Goal: Navigation & Orientation: Find specific page/section

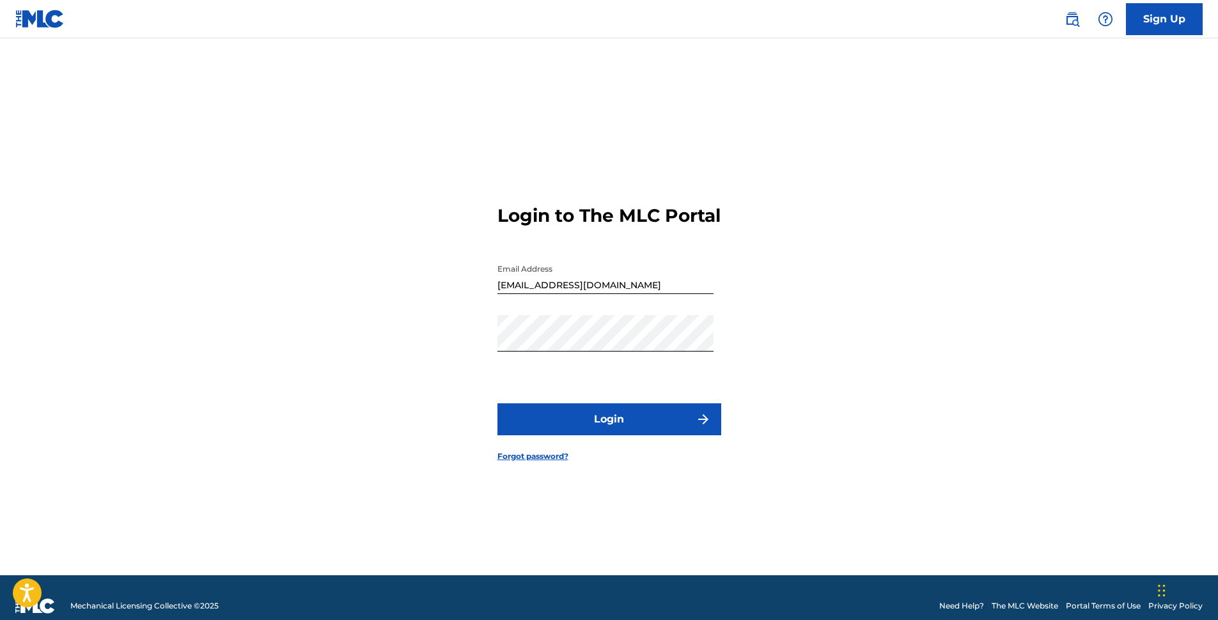
click at [614, 433] on button "Login" at bounding box center [609, 419] width 224 height 32
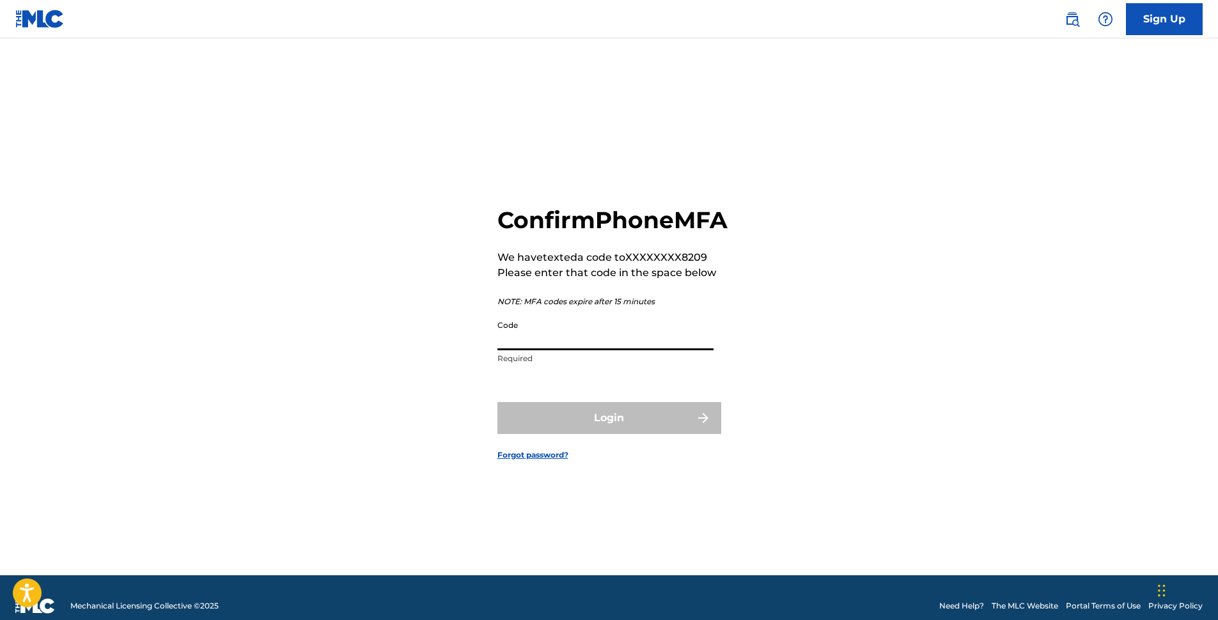
click at [568, 350] on input "Code" at bounding box center [605, 332] width 216 height 36
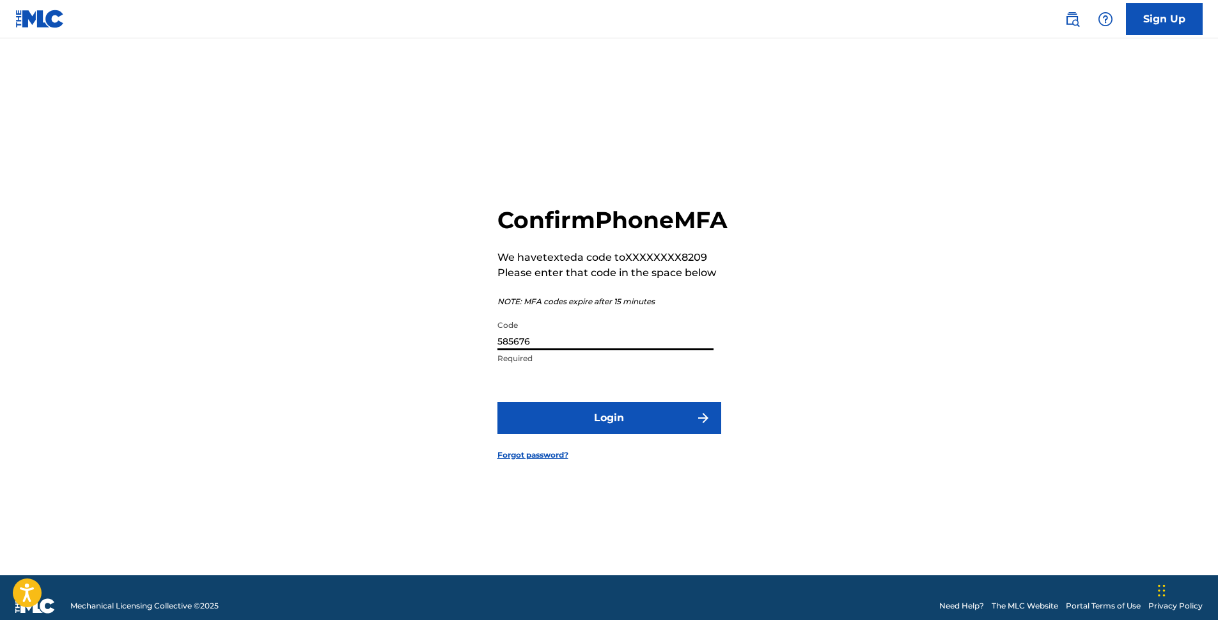
type input "585676"
click at [622, 428] on button "Login" at bounding box center [609, 418] width 224 height 32
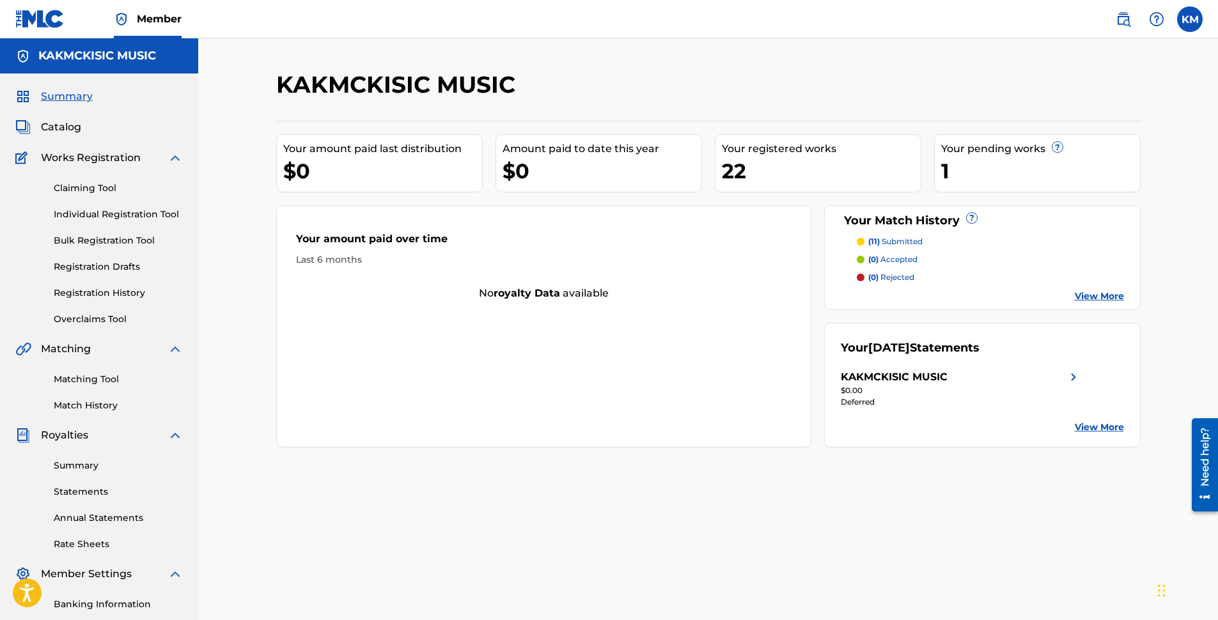
click at [84, 185] on link "Claiming Tool" at bounding box center [118, 188] width 129 height 13
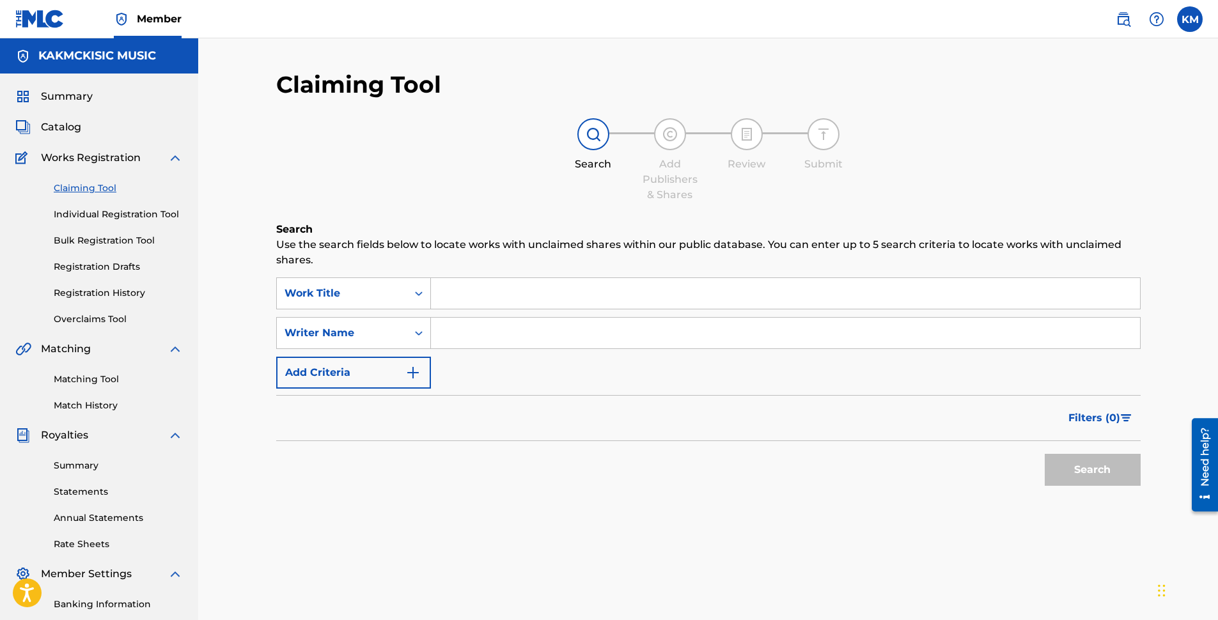
click at [458, 334] on input "Search Form" at bounding box center [785, 333] width 709 height 31
type input "[PERSON_NAME]"
click at [1080, 467] on button "Search" at bounding box center [1093, 470] width 96 height 32
click at [68, 382] on link "Matching Tool" at bounding box center [118, 379] width 129 height 13
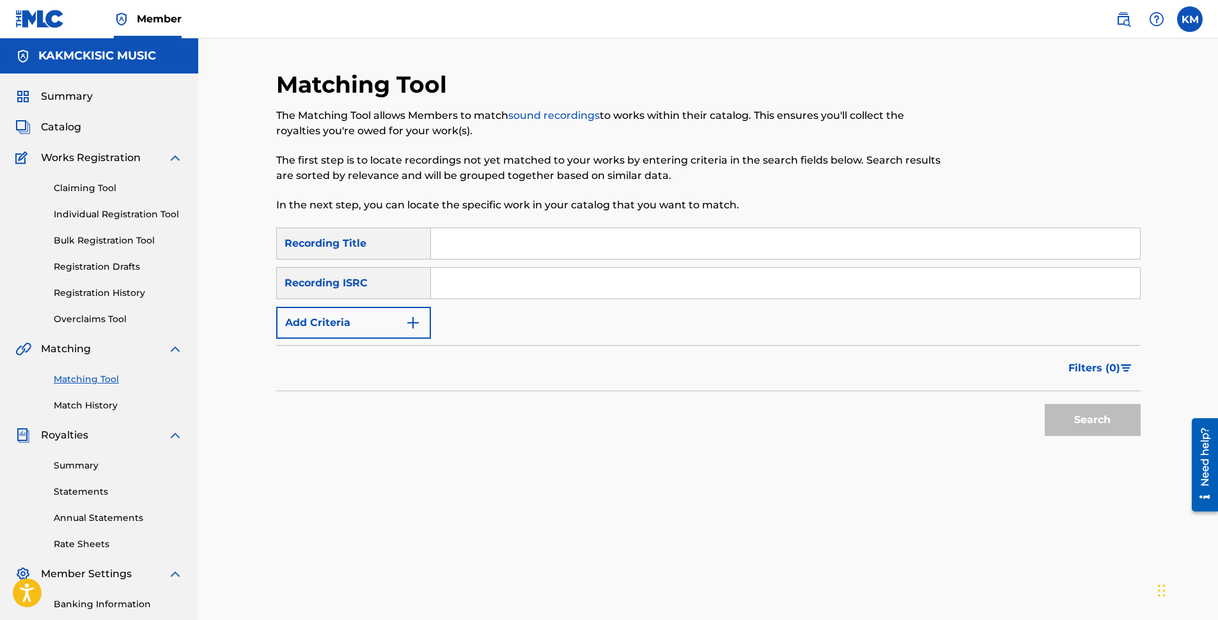
click at [363, 327] on button "Add Criteria" at bounding box center [353, 323] width 155 height 32
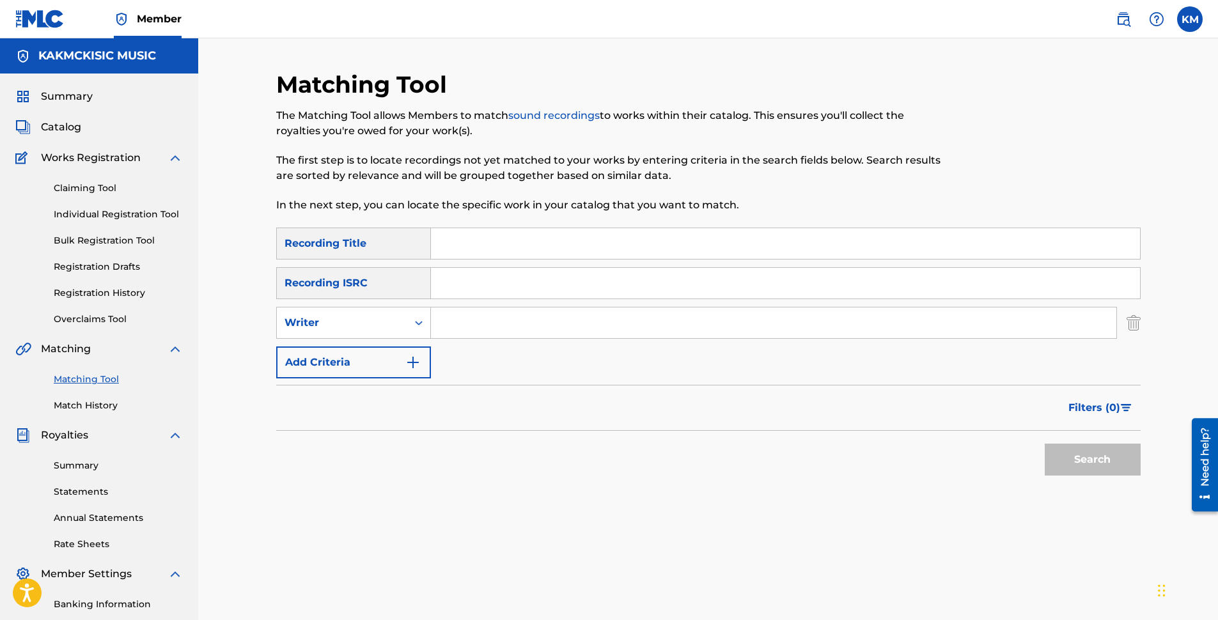
click at [490, 326] on input "Search Form" at bounding box center [773, 323] width 685 height 31
type input "[PERSON_NAME]"
click at [1092, 458] on button "Search" at bounding box center [1093, 460] width 96 height 32
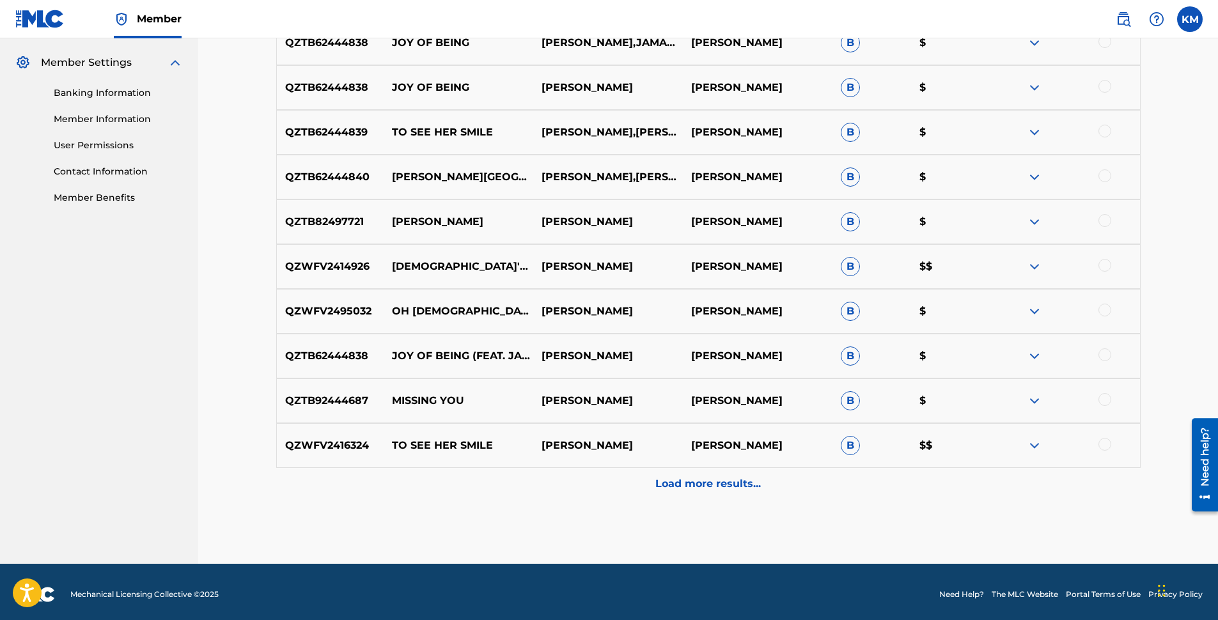
scroll to position [517, 0]
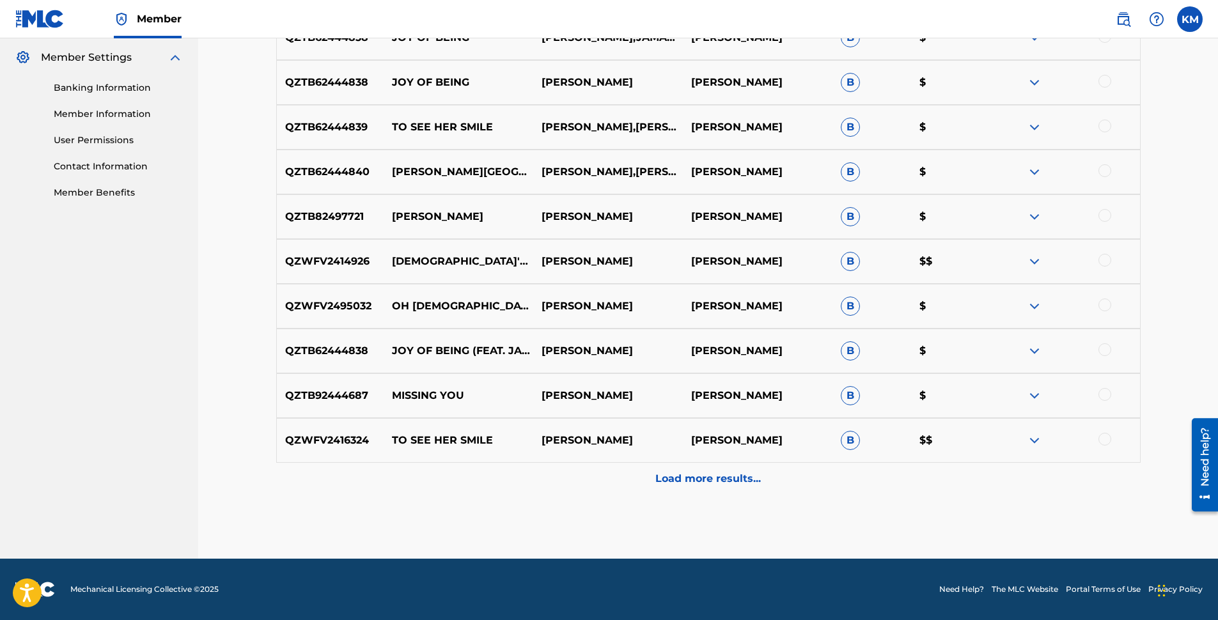
click at [737, 482] on p "Load more results..." at bounding box center [707, 478] width 105 height 15
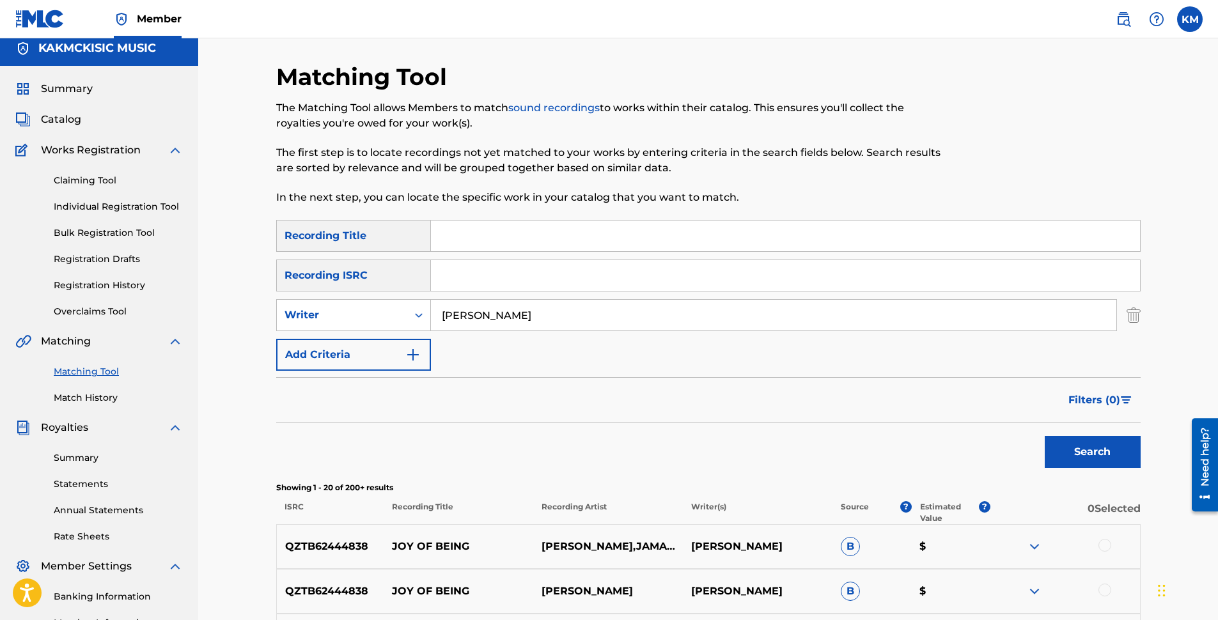
scroll to position [0, 0]
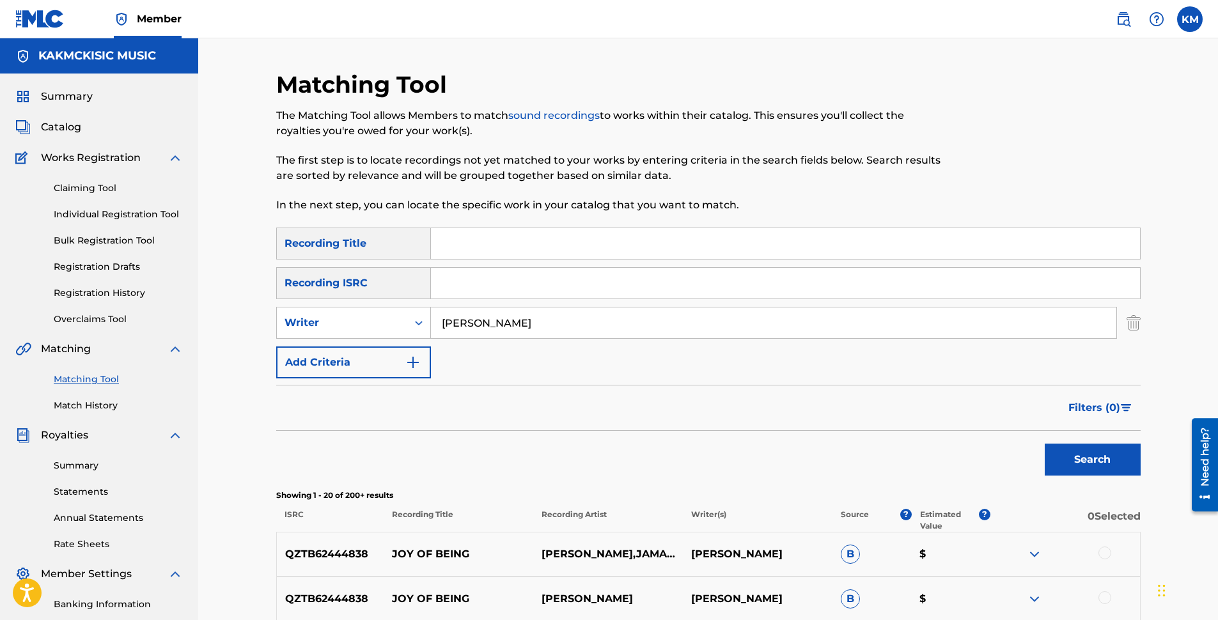
click at [63, 123] on span "Catalog" at bounding box center [61, 127] width 40 height 15
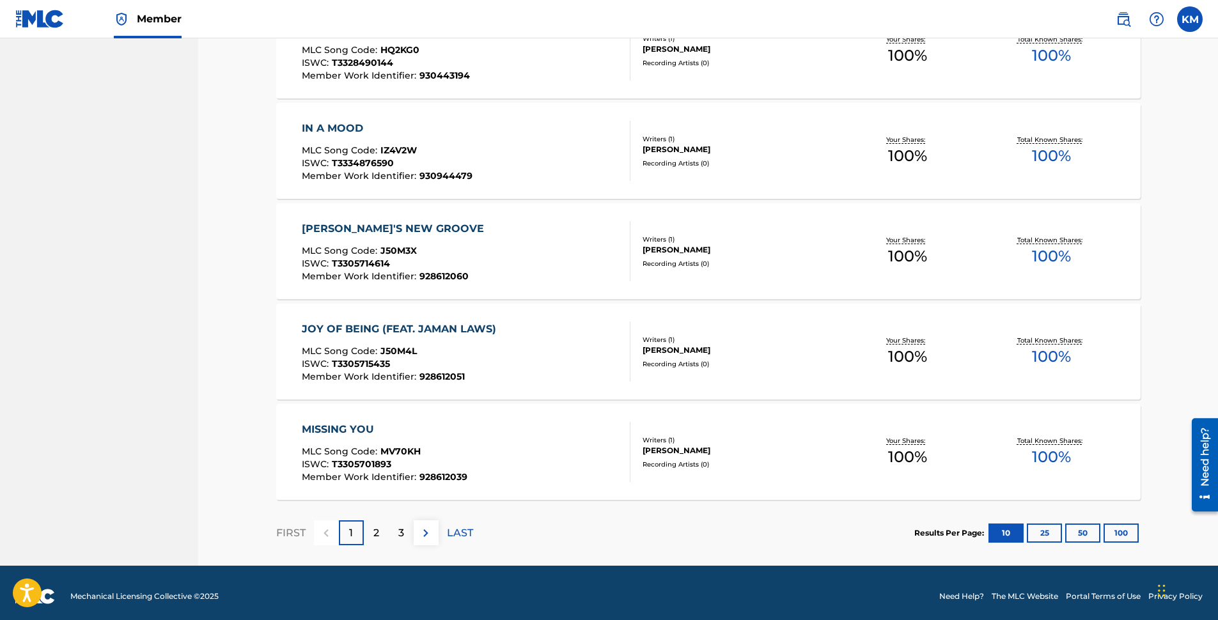
scroll to position [843, 0]
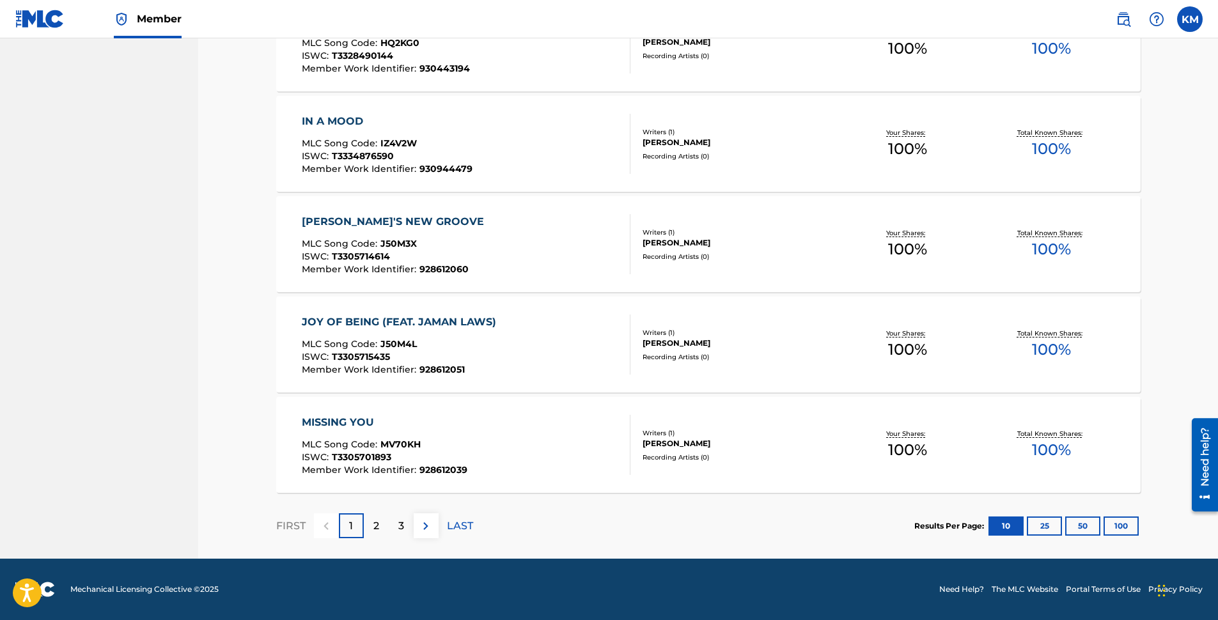
click at [376, 529] on p "2" at bounding box center [376, 526] width 6 height 15
click at [400, 529] on p "3" at bounding box center [401, 526] width 6 height 15
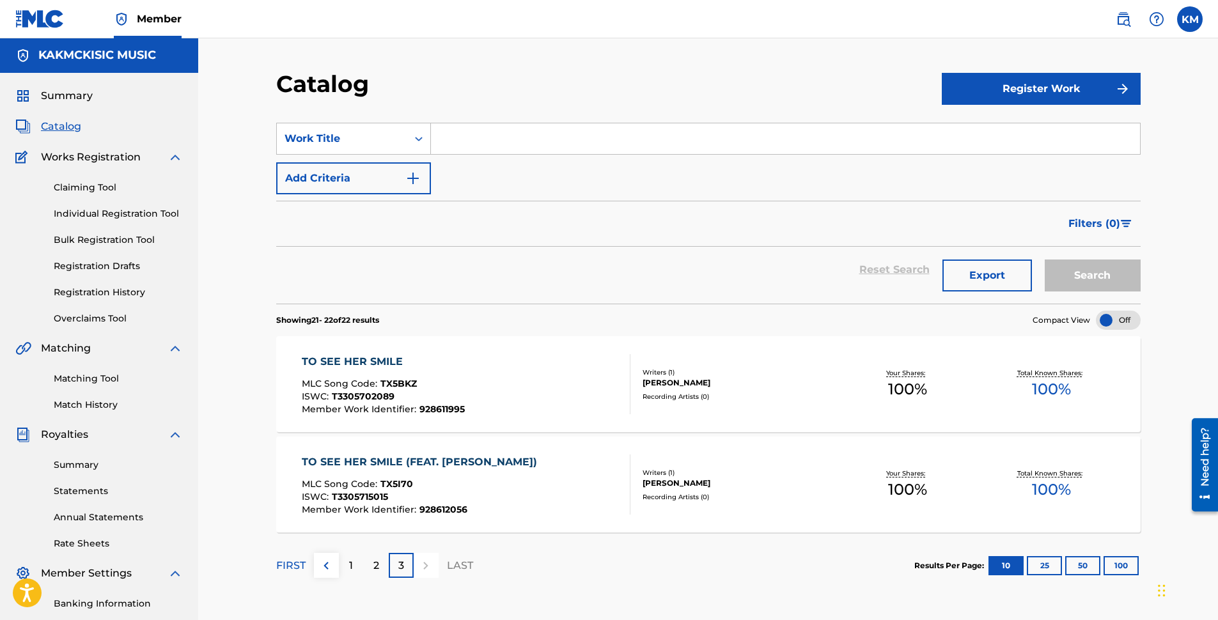
scroll to position [0, 0]
click at [113, 217] on link "Individual Registration Tool" at bounding box center [118, 214] width 129 height 13
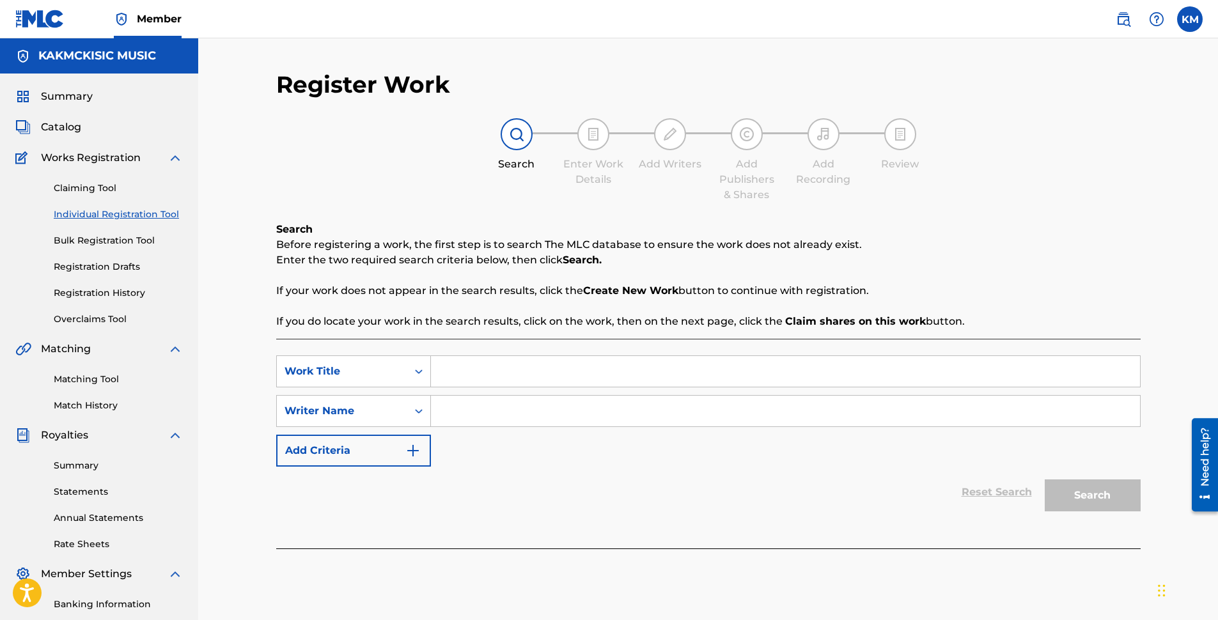
click at [98, 292] on link "Registration History" at bounding box center [118, 292] width 129 height 13
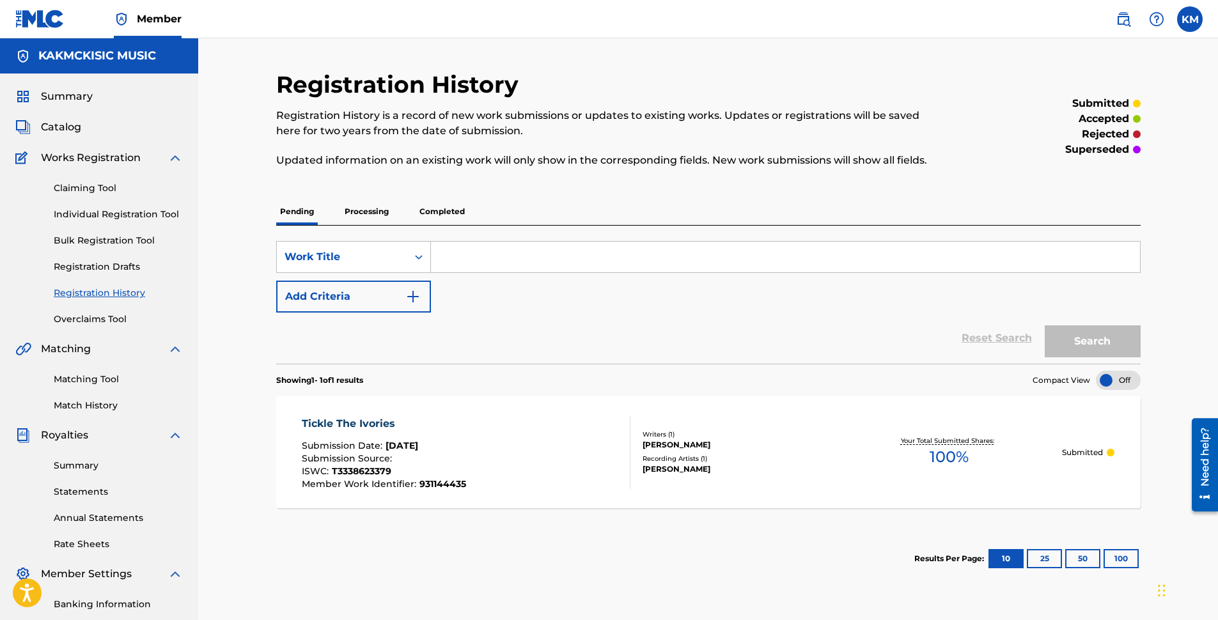
click at [69, 129] on span "Catalog" at bounding box center [61, 127] width 40 height 15
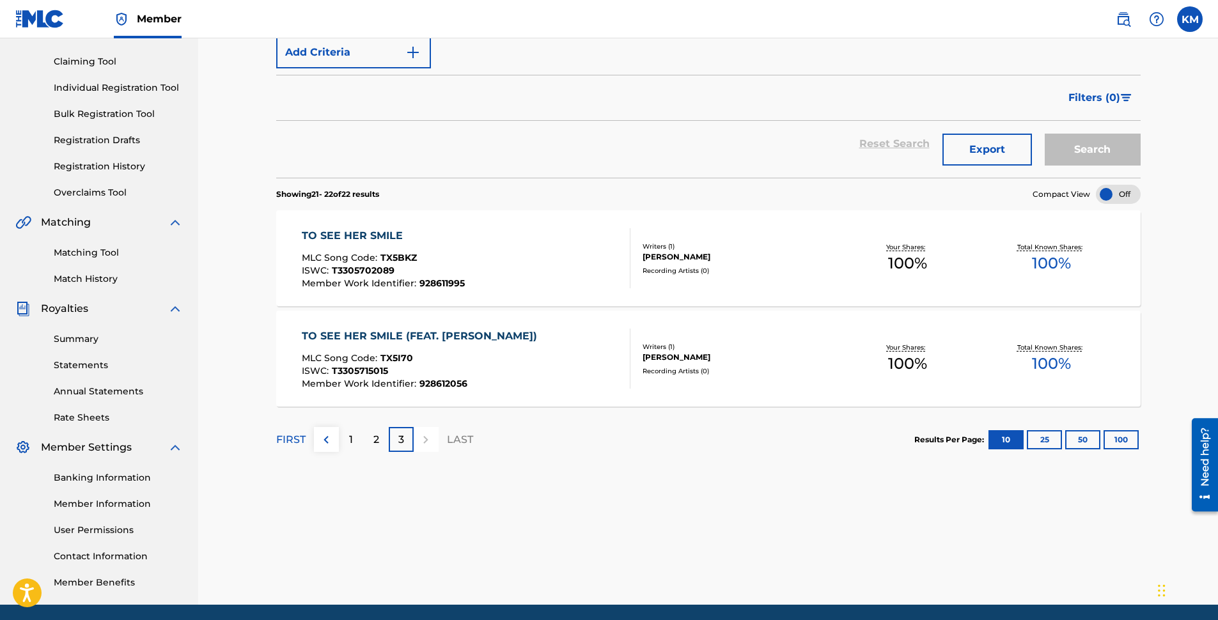
scroll to position [173, 0]
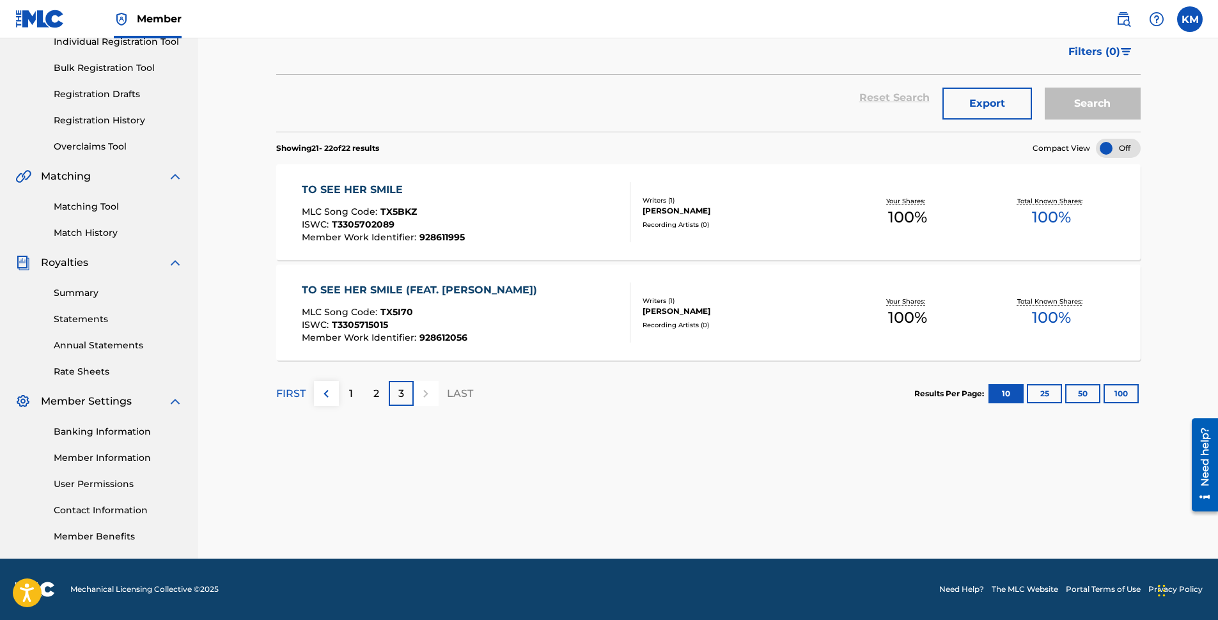
click at [376, 393] on p "2" at bounding box center [376, 393] width 6 height 15
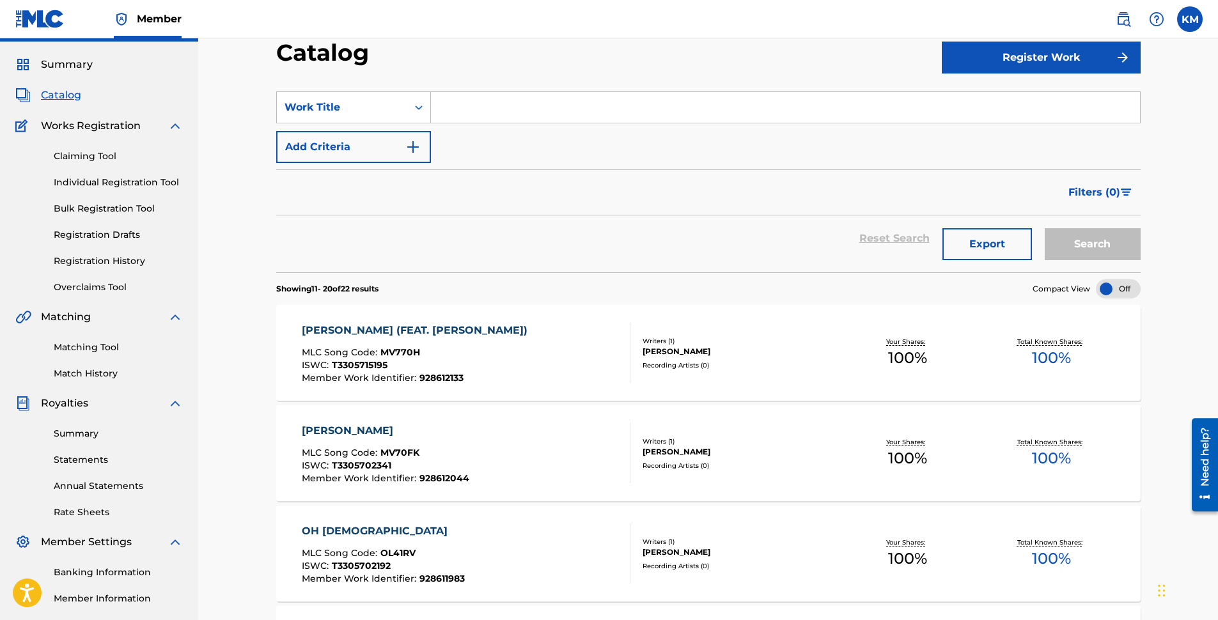
scroll to position [0, 0]
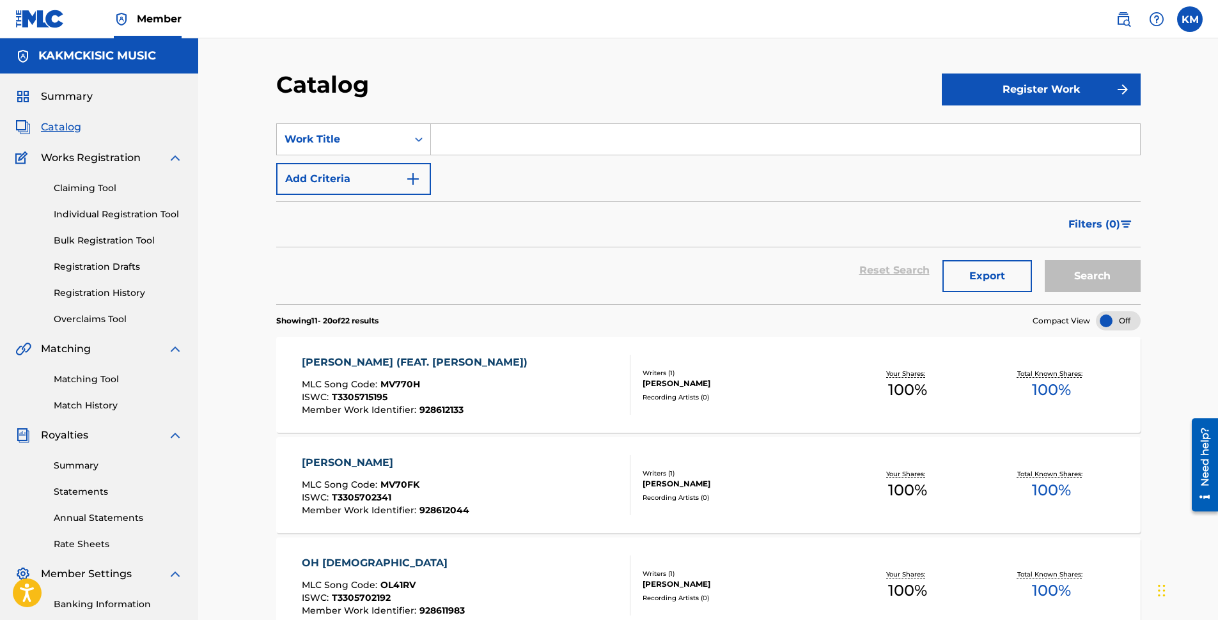
click at [1186, 22] on label at bounding box center [1190, 19] width 26 height 26
click at [1190, 19] on input "KM [PERSON_NAME] [EMAIL_ADDRESS][DOMAIN_NAME] Notification Preferences Profile …" at bounding box center [1190, 19] width 0 height 0
click at [1070, 182] on p "Log out" at bounding box center [1066, 181] width 30 height 12
click at [1190, 19] on input "KM [PERSON_NAME] [EMAIL_ADDRESS][DOMAIN_NAME] Notification Preferences Profile …" at bounding box center [1190, 19] width 0 height 0
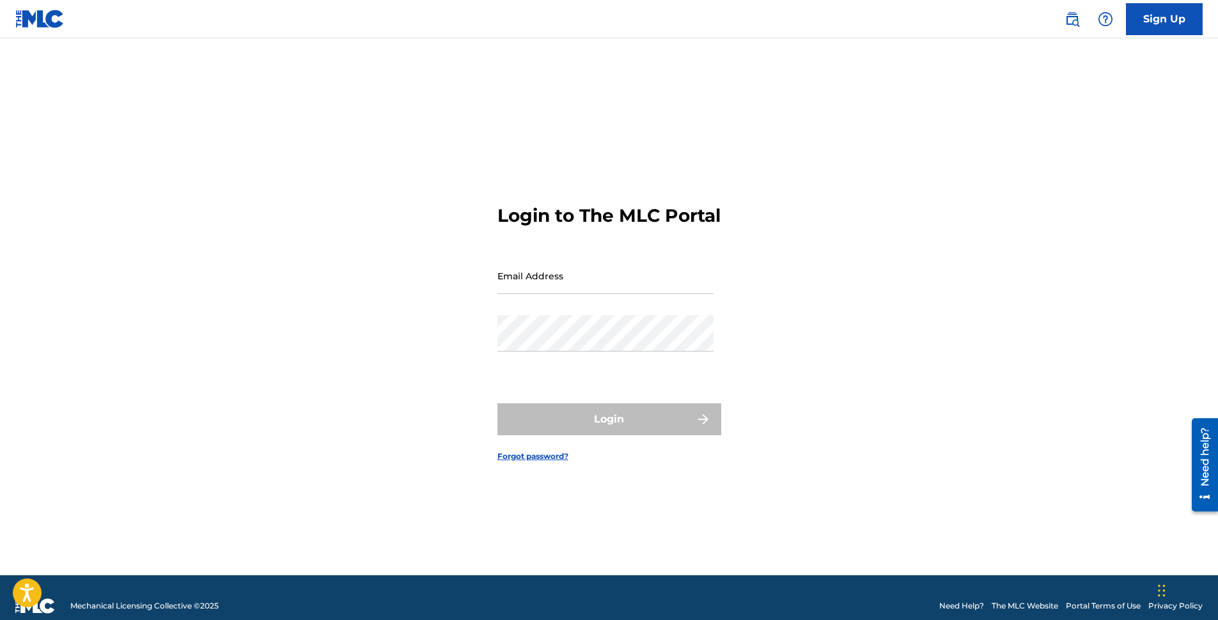
type input "[EMAIL_ADDRESS][DOMAIN_NAME]"
